Goal: Navigation & Orientation: Find specific page/section

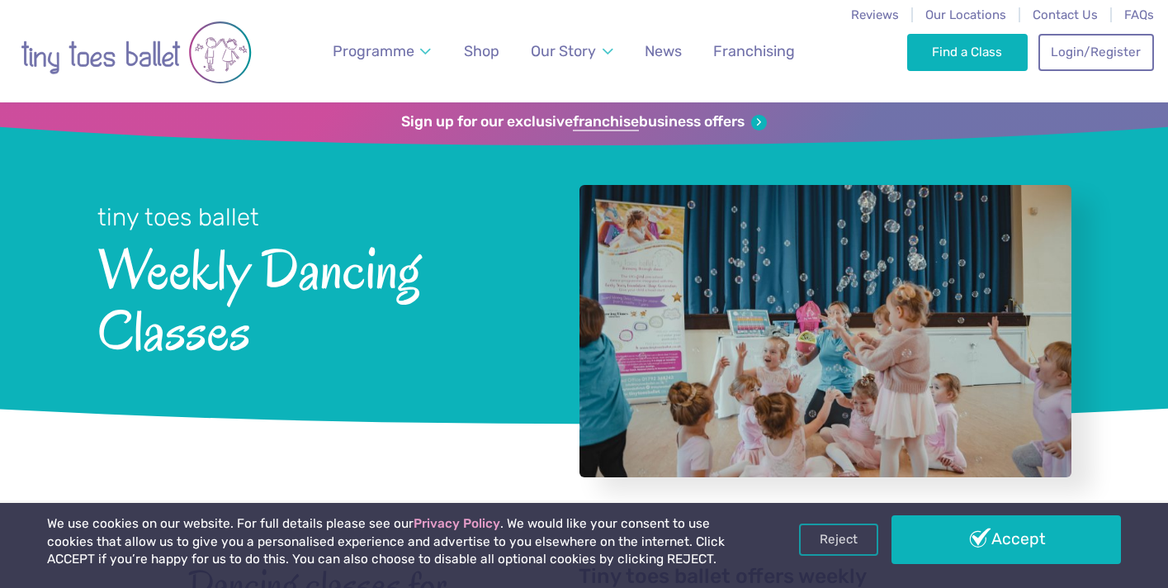
scroll to position [1897, 0]
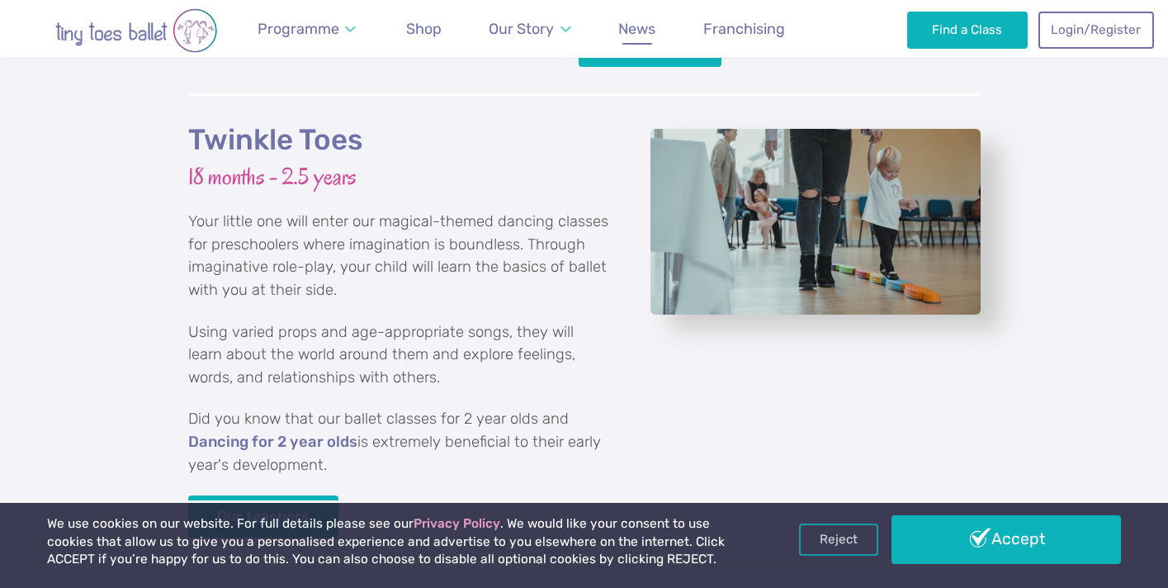
click at [631, 37] on span "News" at bounding box center [636, 28] width 37 height 17
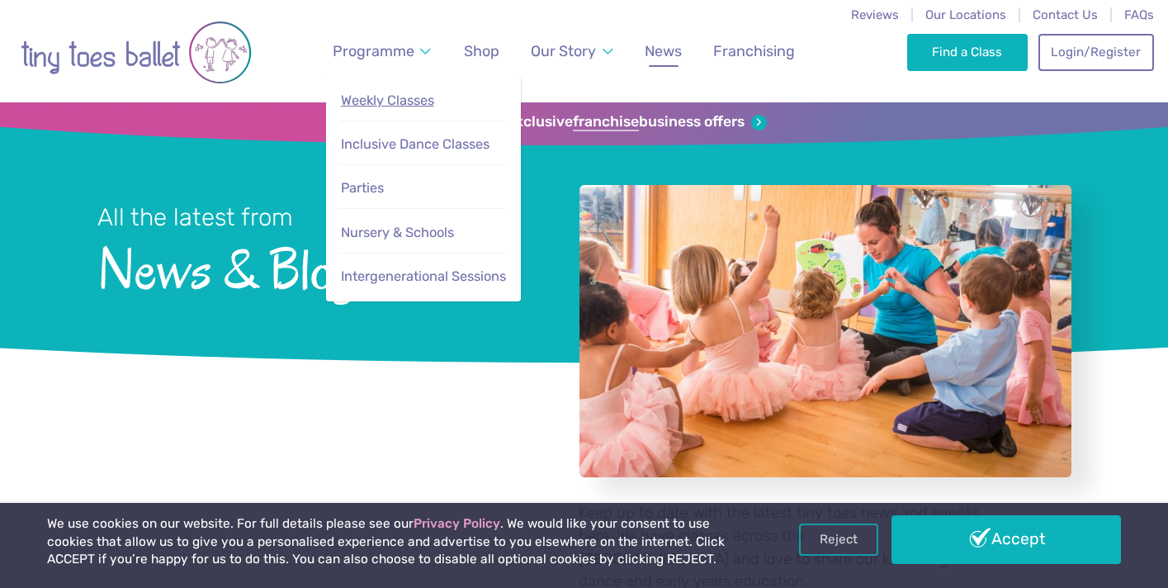
click at [404, 97] on span "Weekly Classes" at bounding box center [387, 100] width 93 height 16
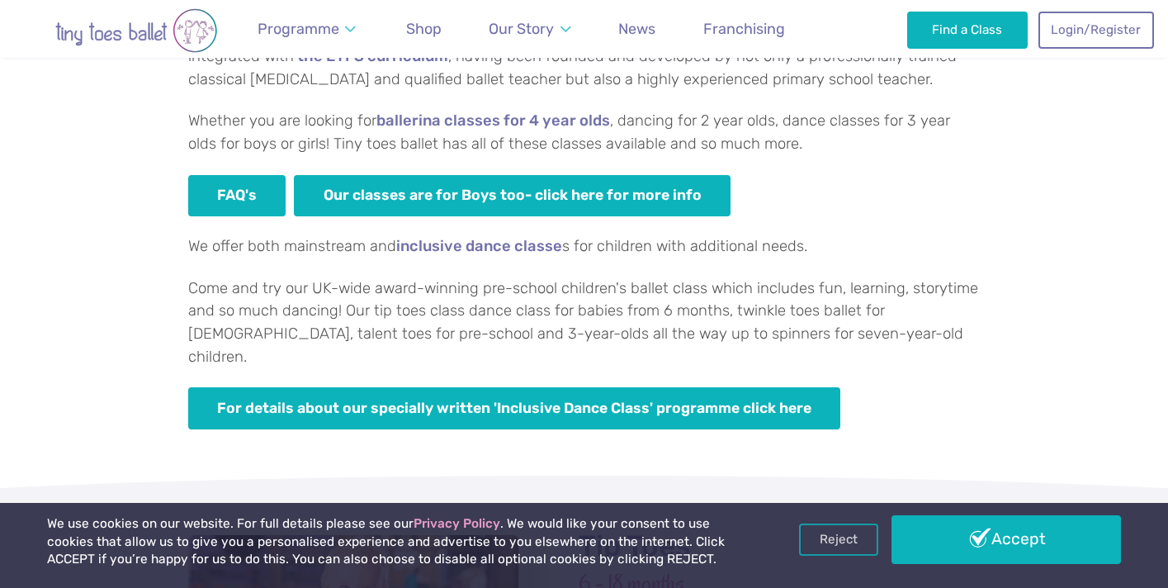
scroll to position [1132, 0]
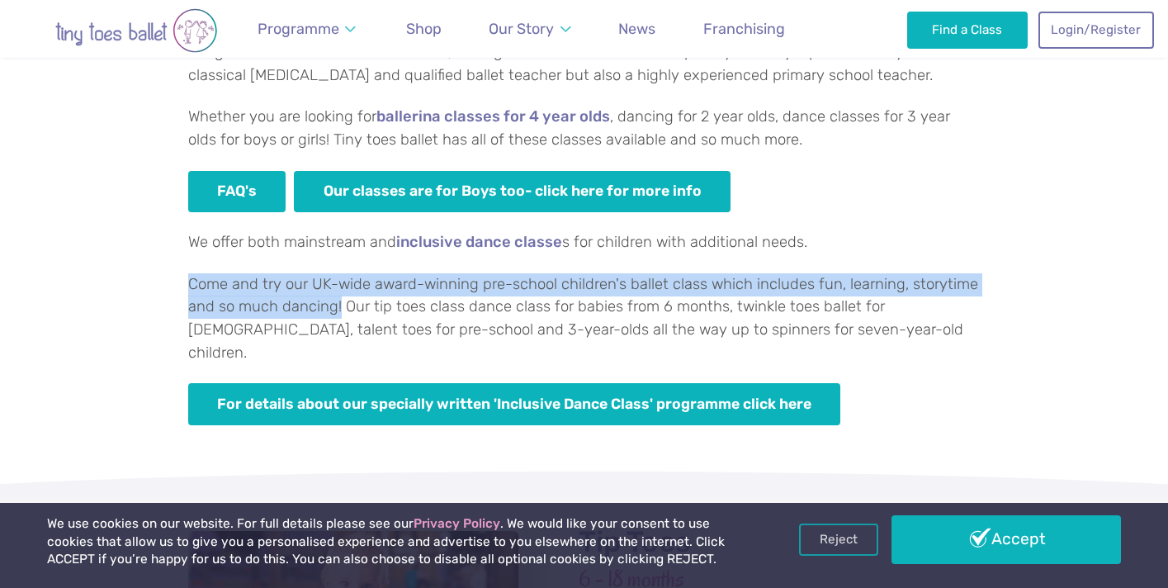
drag, startPoint x: 187, startPoint y: 283, endPoint x: 339, endPoint y: 314, distance: 155.7
click at [339, 314] on div "Which Tiny toes ballerina classes are best for your little dancer? Tiny toes ba…" at bounding box center [584, 56] width 1168 height 791
copy p "Come and try our UK-wide award-winning pre-school children's ballet class which…"
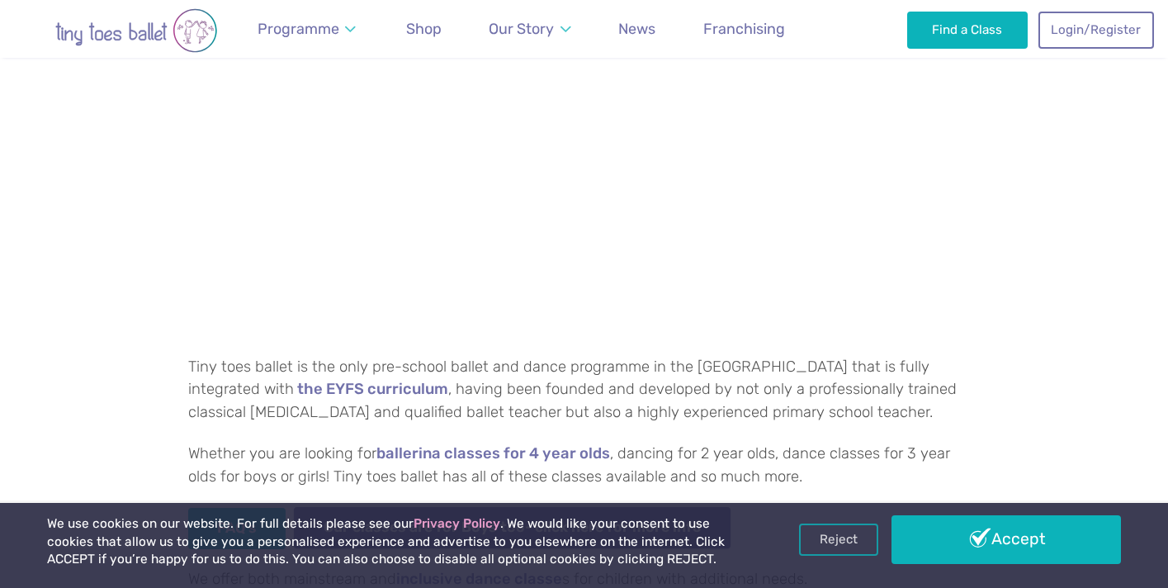
scroll to position [0, 0]
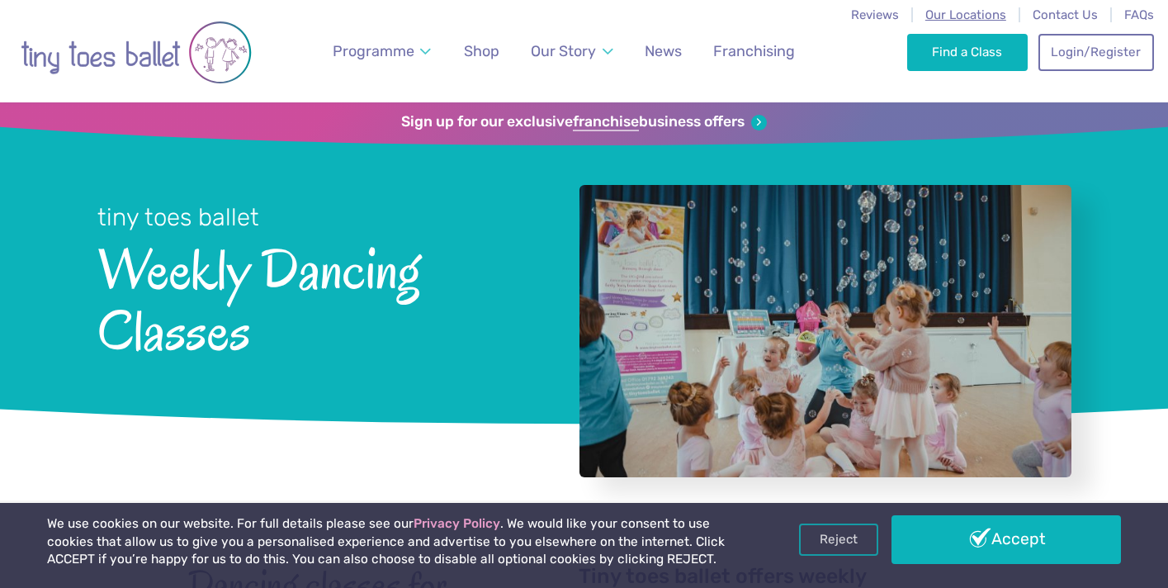
click at [964, 20] on span "Our Locations" at bounding box center [965, 14] width 81 height 15
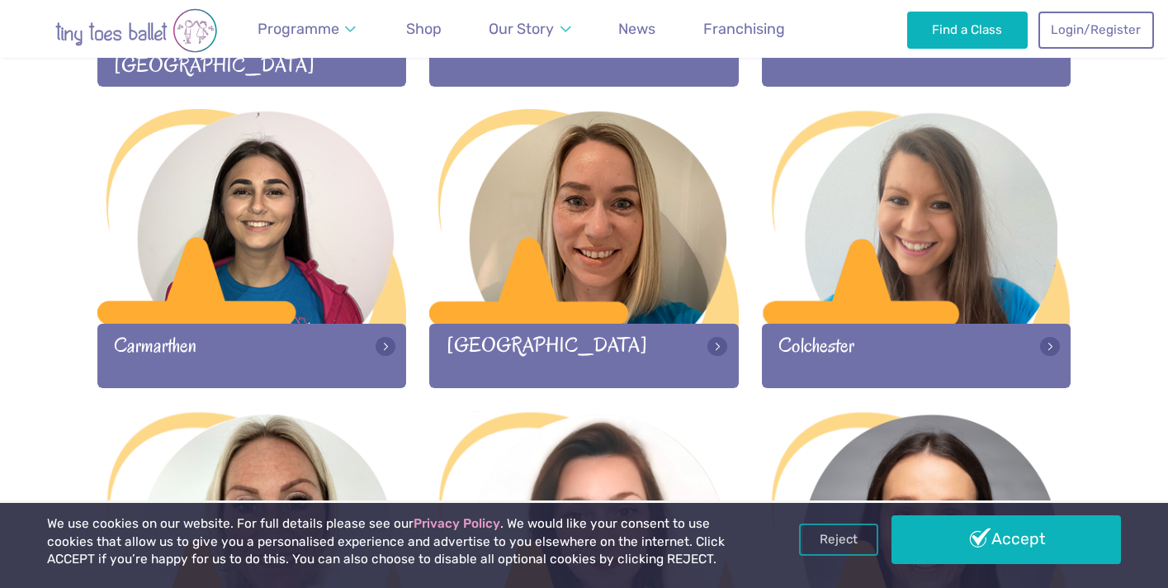
scroll to position [929, 0]
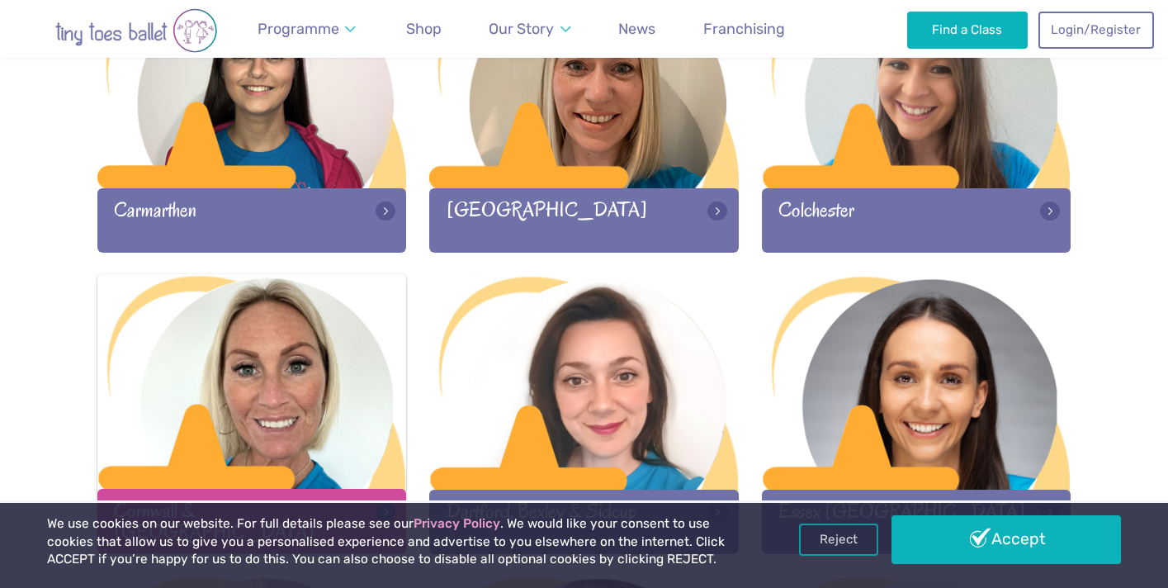
click at [321, 349] on div at bounding box center [252, 383] width 310 height 218
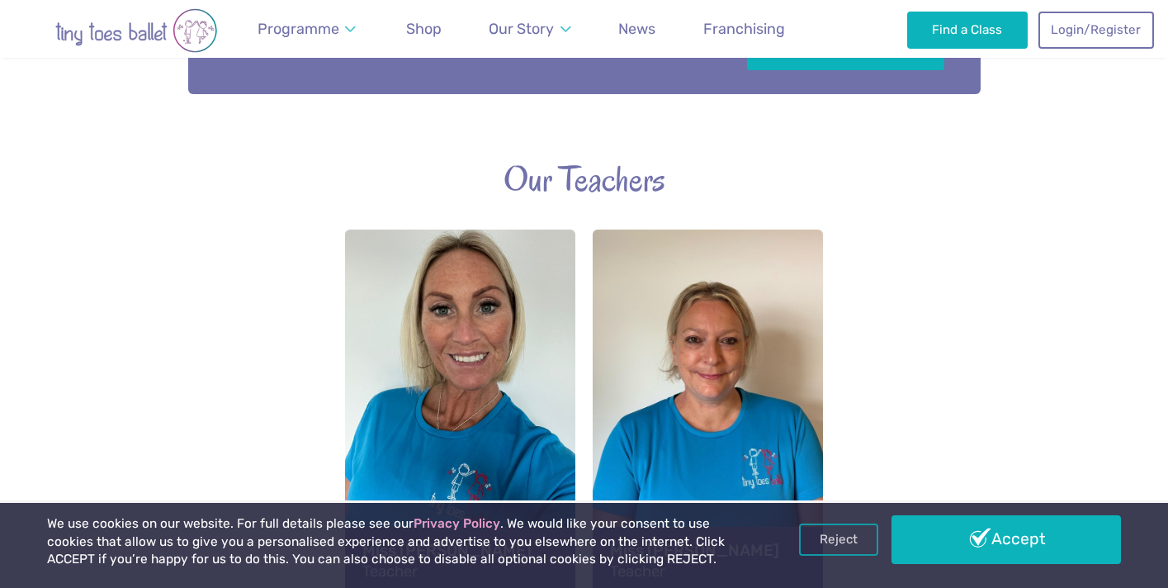
scroll to position [1071, 0]
